Goal: Learn about a topic

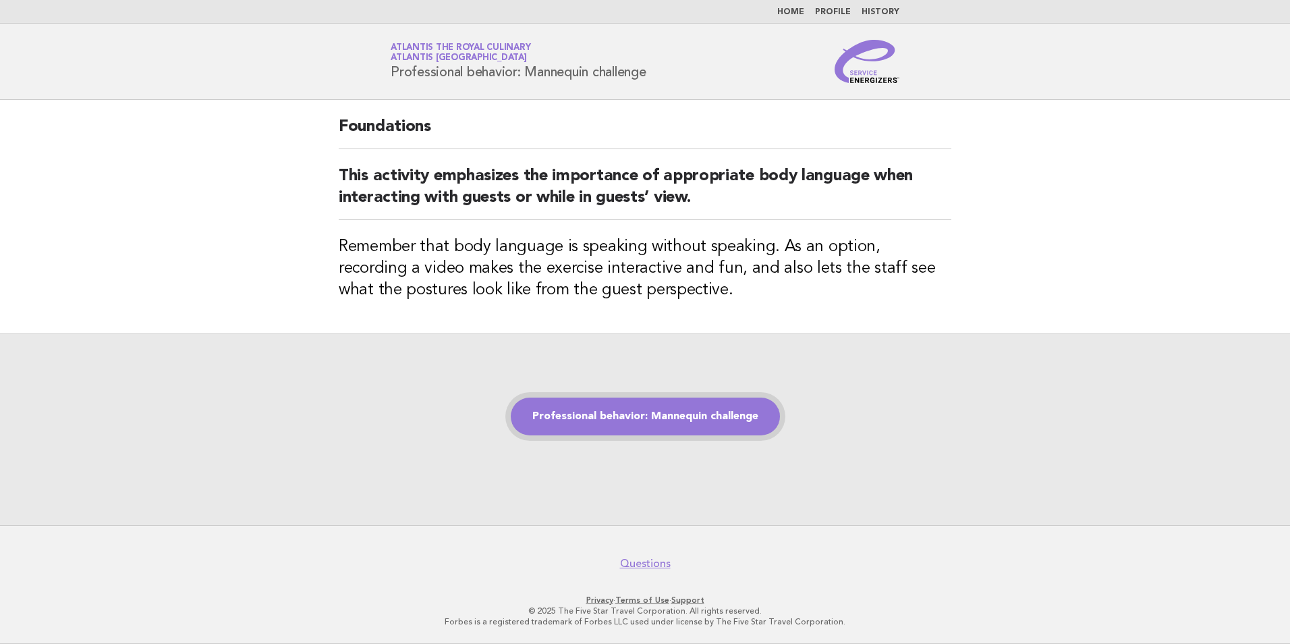
click at [646, 404] on link "Professional behavior: Mannequin challenge" at bounding box center [645, 417] width 269 height 38
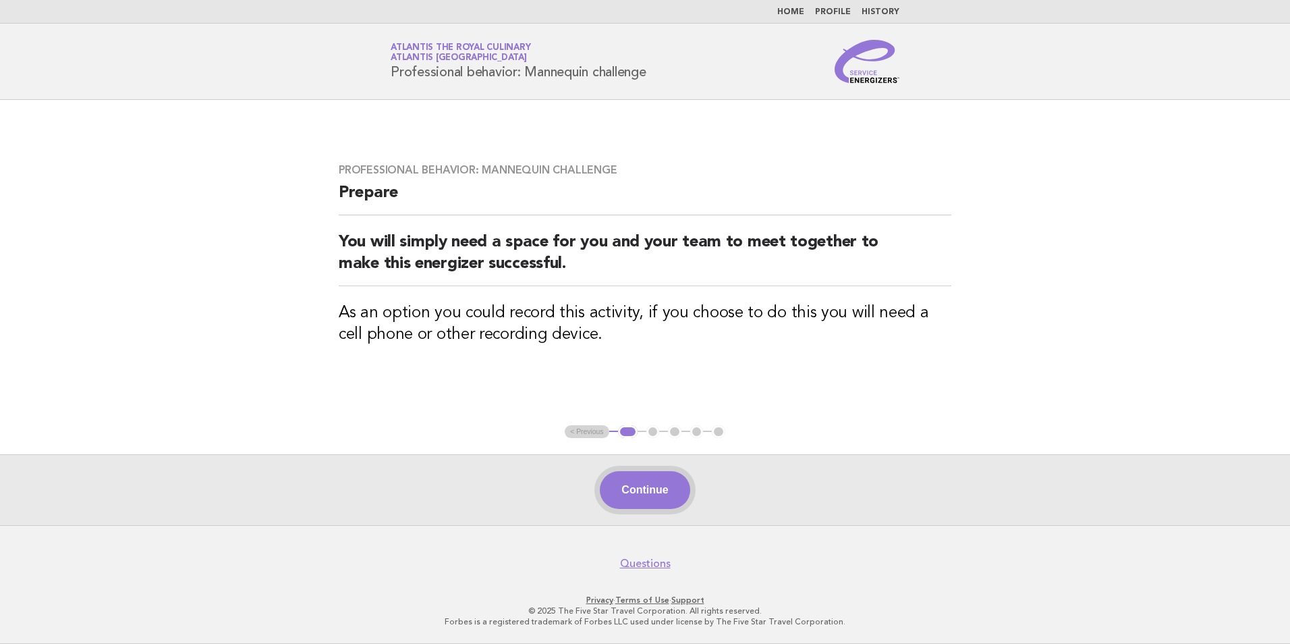
click at [643, 491] on button "Continue" at bounding box center [645, 490] width 90 height 38
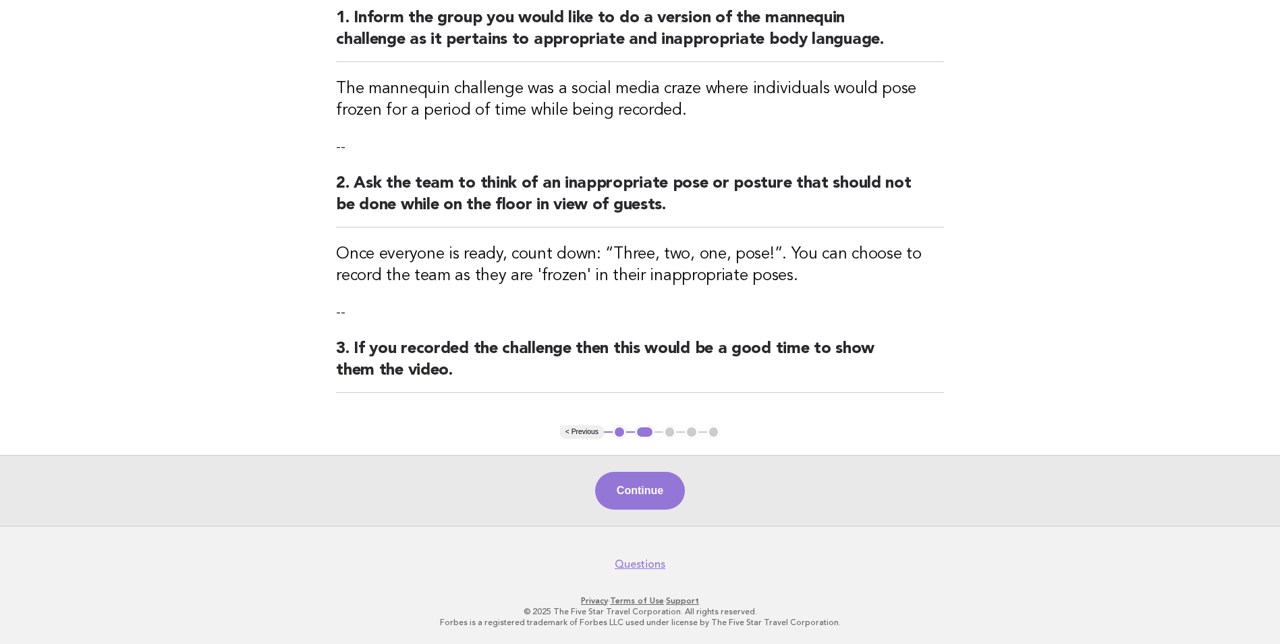
click at [643, 491] on button "Continue" at bounding box center [640, 491] width 90 height 38
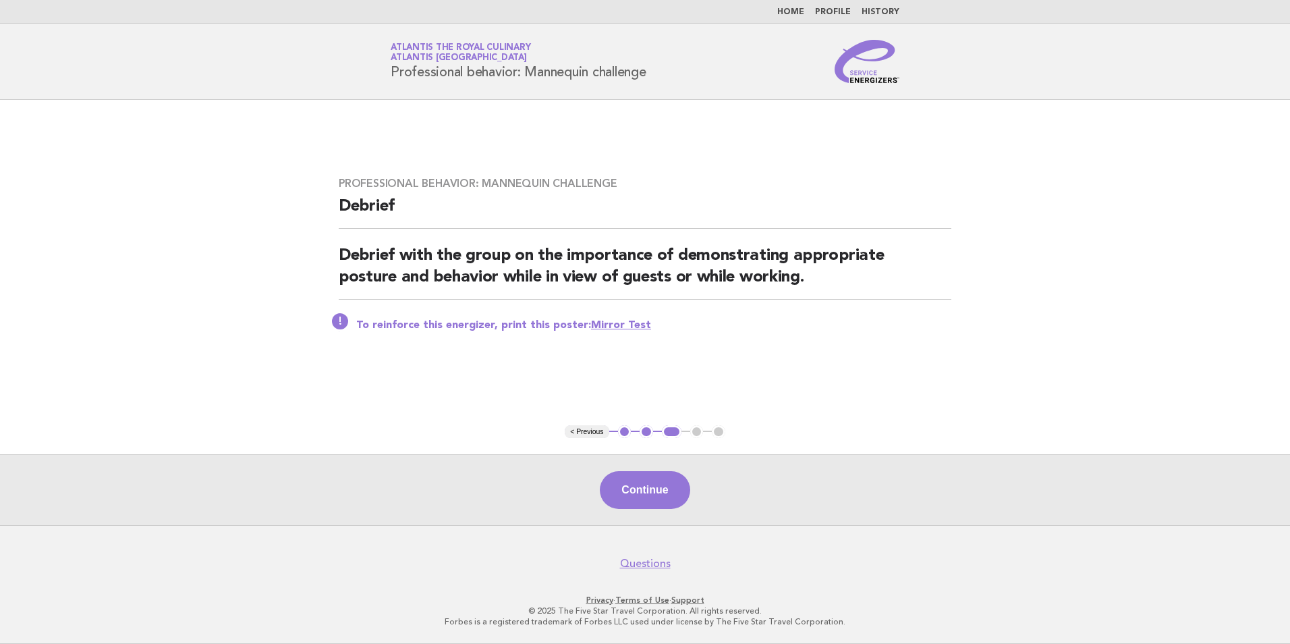
click at [643, 487] on button "Continue" at bounding box center [645, 490] width 90 height 38
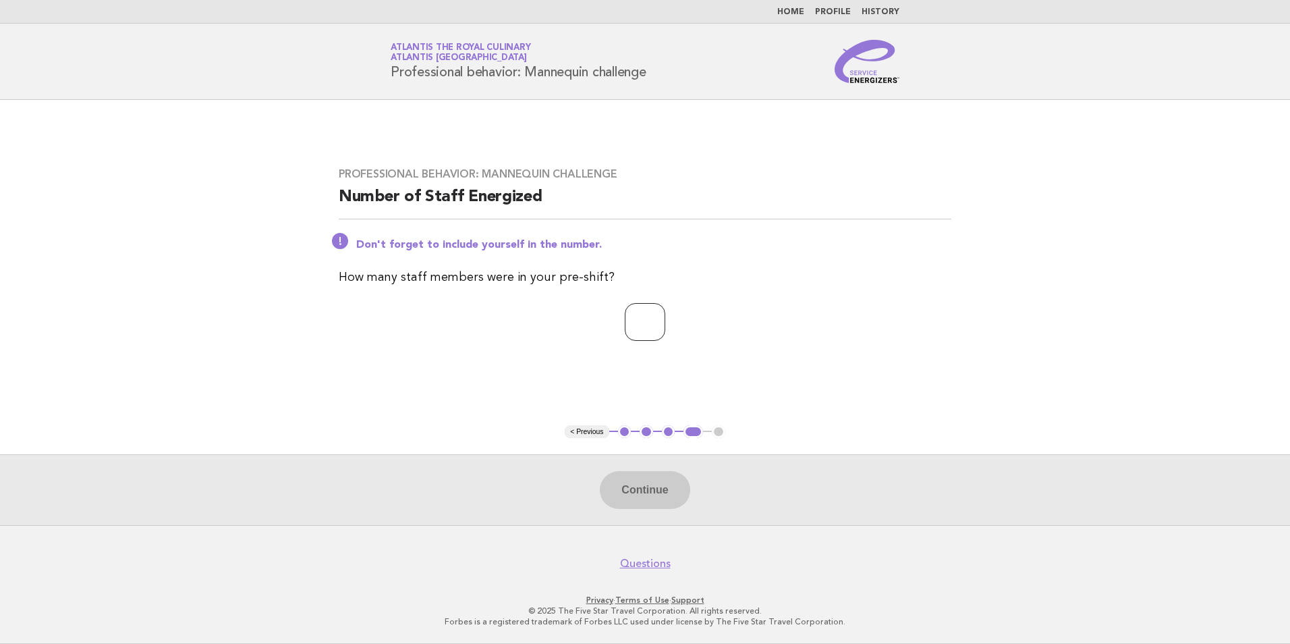
click at [651, 337] on input "number" at bounding box center [645, 322] width 40 height 38
type input "*"
click at [659, 480] on button "Continue" at bounding box center [645, 490] width 90 height 38
